Goal: Transaction & Acquisition: Purchase product/service

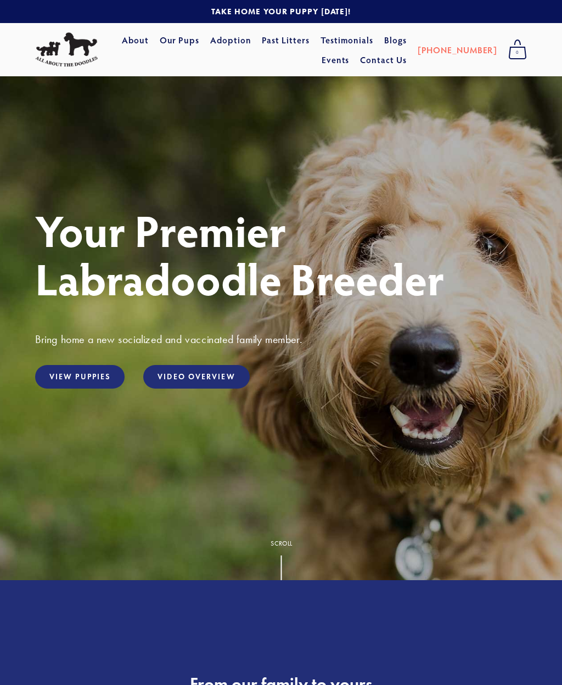
click at [72, 389] on link "View Puppies" at bounding box center [80, 377] width 90 height 24
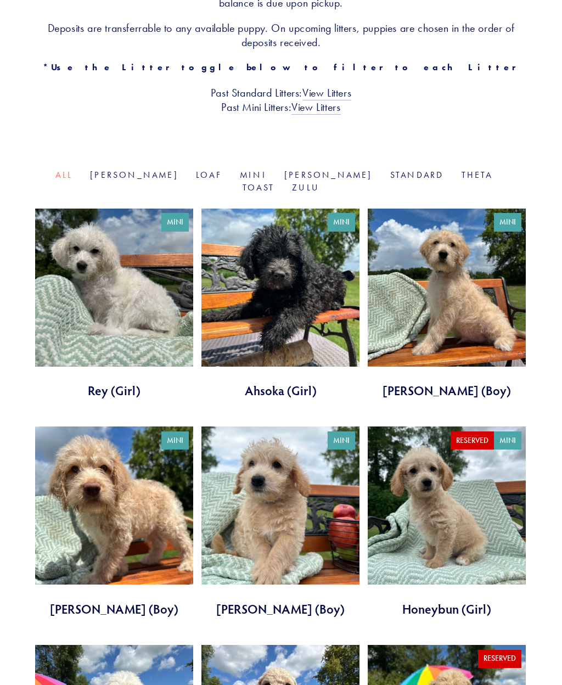
scroll to position [266, 0]
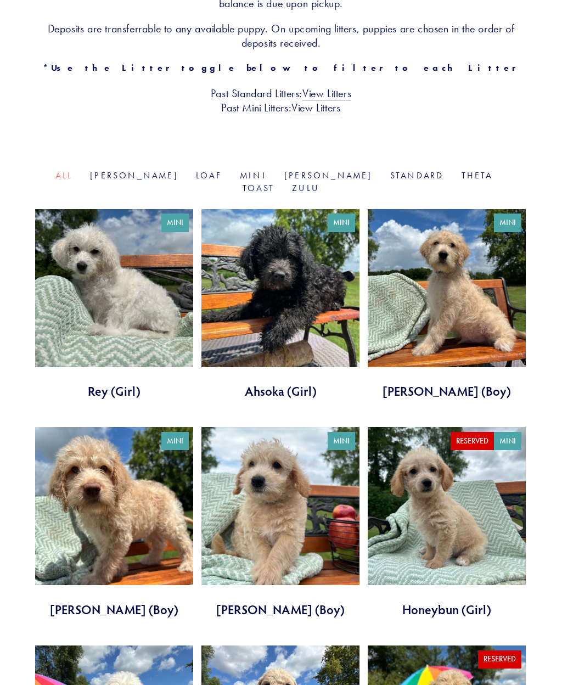
click at [408, 283] on link at bounding box center [447, 304] width 158 height 191
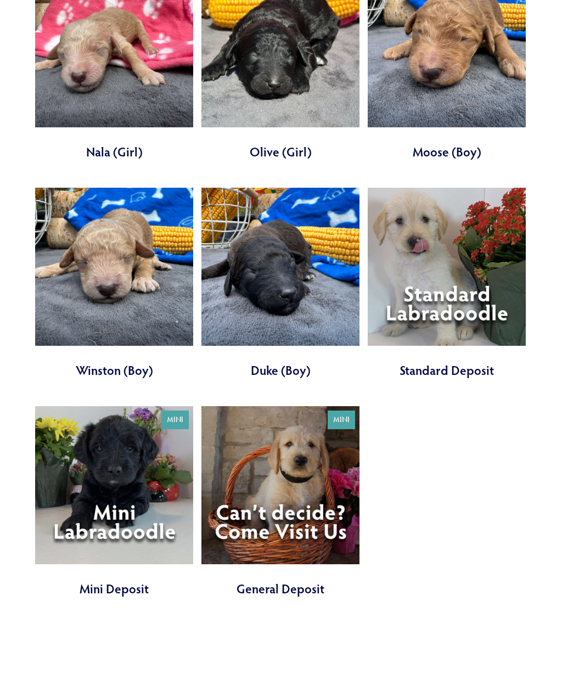
scroll to position [2762, 0]
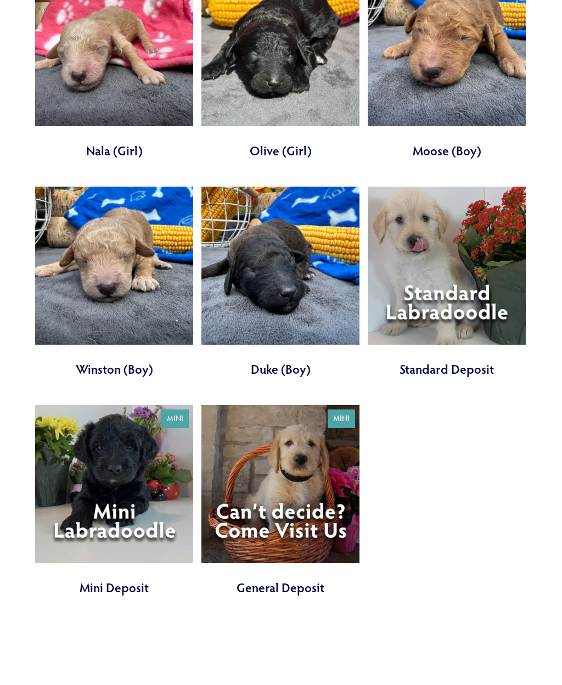
click at [419, 191] on link at bounding box center [447, 282] width 158 height 191
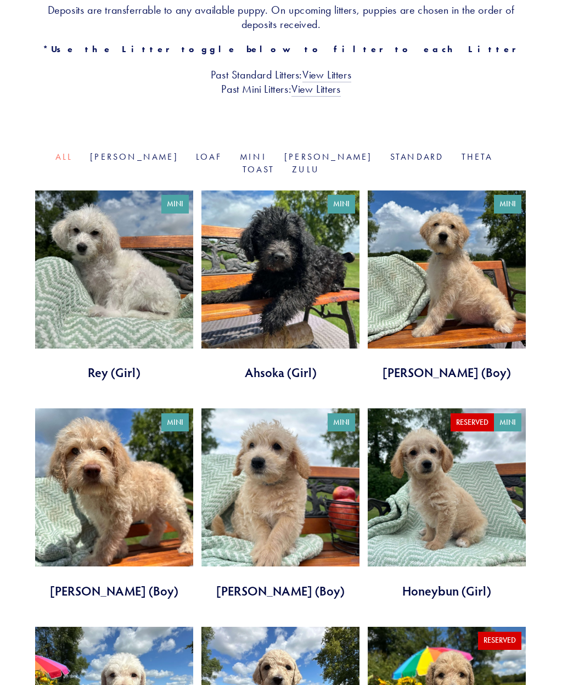
scroll to position [0, 0]
